Goal: Task Accomplishment & Management: Complete application form

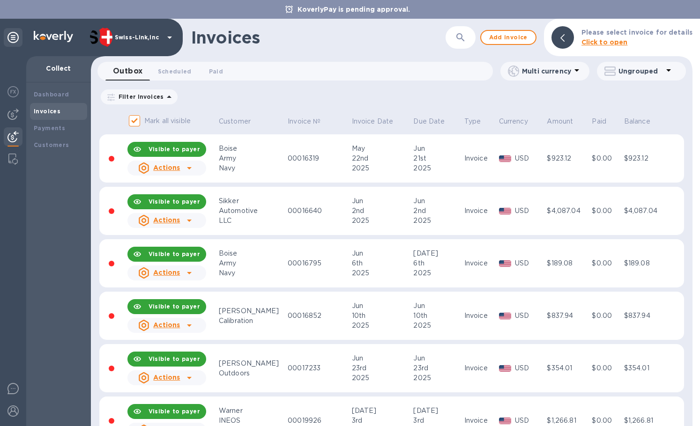
scroll to position [1500, 0]
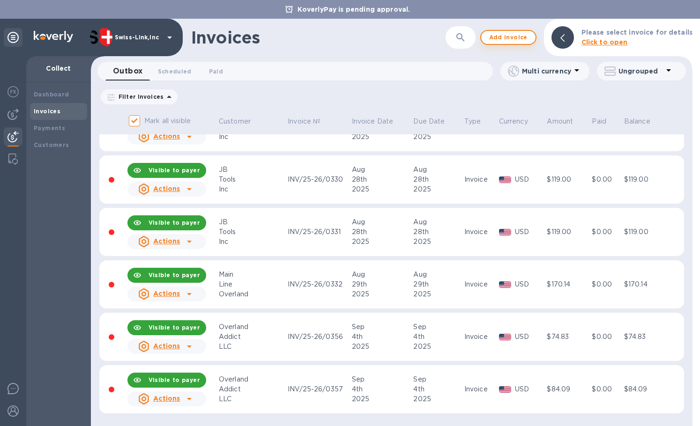
click at [508, 32] on span "Add invoice" at bounding box center [508, 37] width 39 height 11
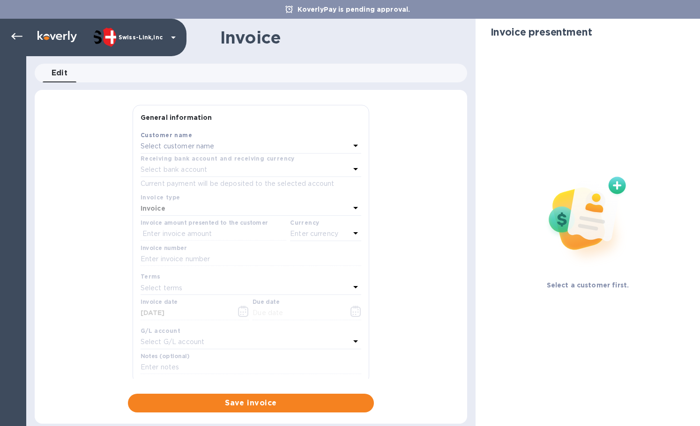
click at [223, 149] on div "Select customer name" at bounding box center [245, 146] width 209 height 13
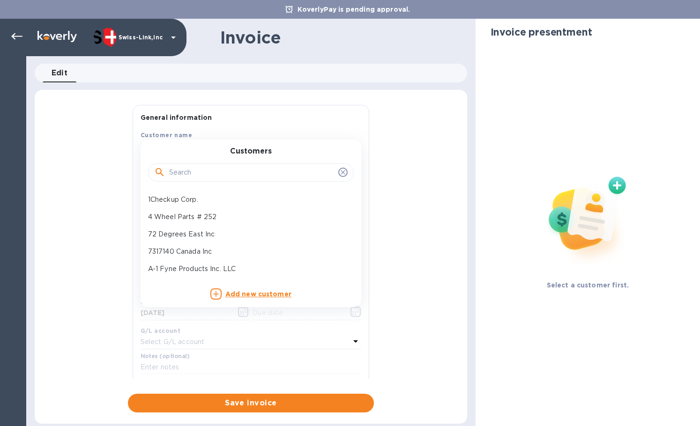
click at [207, 168] on input "text" at bounding box center [251, 173] width 165 height 14
paste input "JB Too"
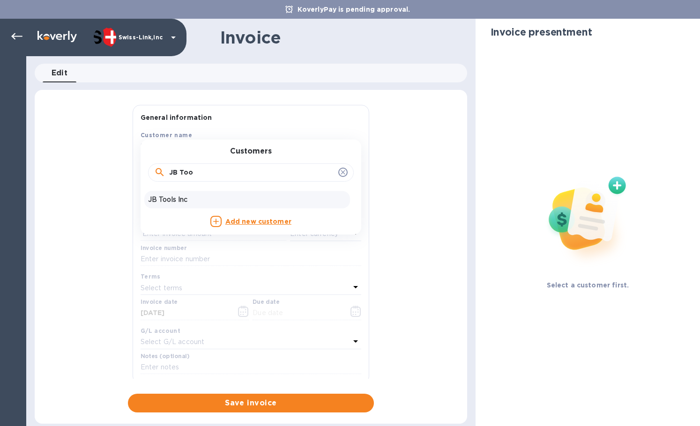
type input "JB Too"
click at [197, 201] on p "JB Tools Inc" at bounding box center [247, 200] width 198 height 10
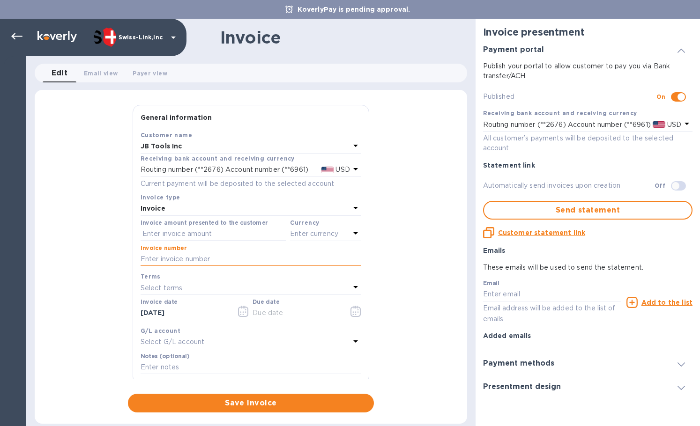
click at [188, 265] on input "text" at bounding box center [251, 259] width 221 height 14
paste input "INV/25-26/0401"
type input "INV/25-26/0401"
drag, startPoint x: 215, startPoint y: 234, endPoint x: 315, endPoint y: 239, distance: 100.9
click at [215, 234] on input "text" at bounding box center [214, 234] width 146 height 14
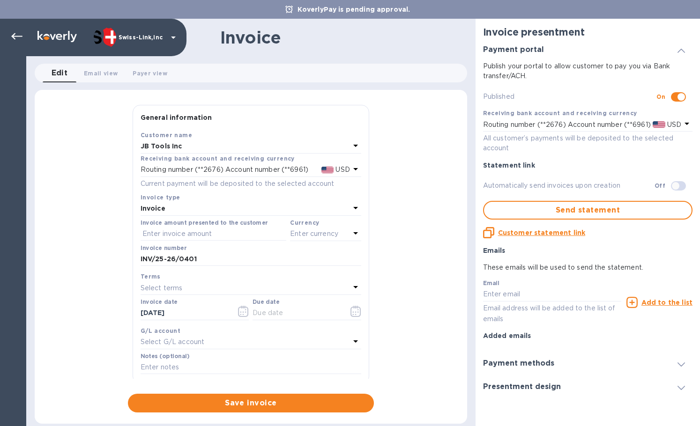
paste input "34.95"
type input "34.95"
click at [322, 236] on p "Enter currency" at bounding box center [314, 234] width 48 height 10
click at [280, 260] on p "US Dollar" at bounding box center [310, 258] width 72 height 10
drag, startPoint x: 203, startPoint y: 312, endPoint x: 158, endPoint y: 318, distance: 45.8
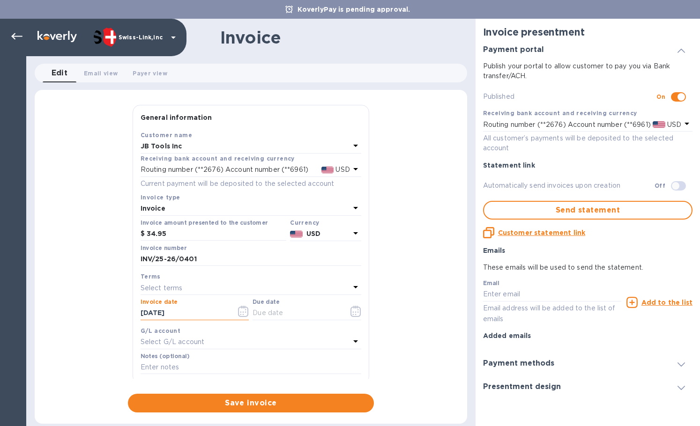
click at [125, 312] on div "General information Save Customer name JB Tools Inc Receiving bank account and …" at bounding box center [251, 259] width 432 height 308
click at [295, 317] on input "text" at bounding box center [296, 313] width 89 height 14
paste input "[DATE]"
type input "[DATE]"
click at [17, 36] on icon at bounding box center [16, 36] width 11 height 7
